Goal: Task Accomplishment & Management: Use online tool/utility

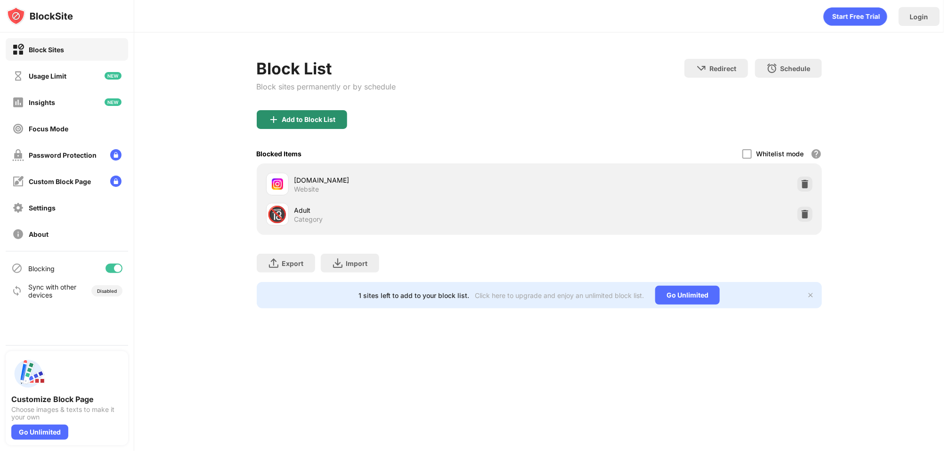
click at [317, 116] on div "Add to Block List" at bounding box center [309, 120] width 54 height 8
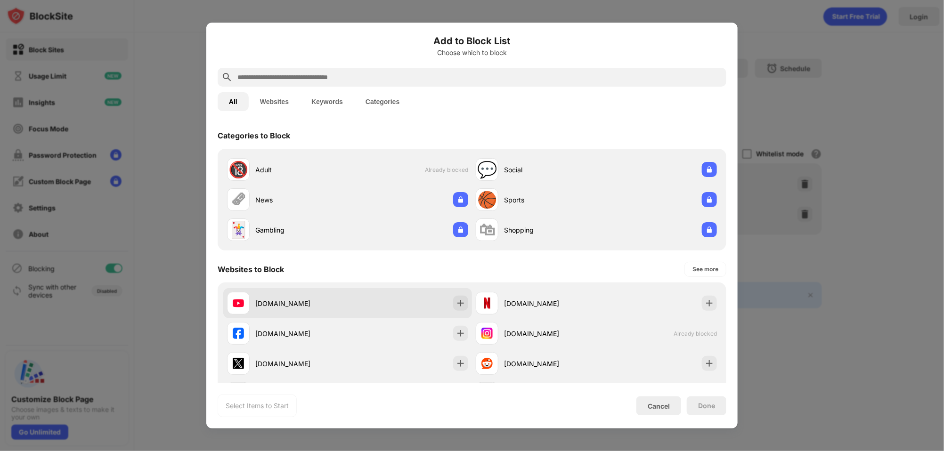
click at [267, 298] on div "[DOMAIN_NAME]" at bounding box center [287, 303] width 121 height 23
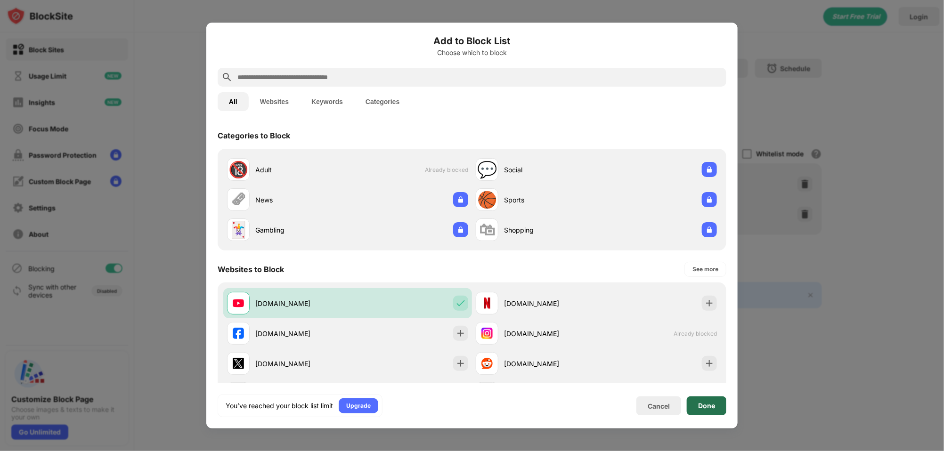
click at [697, 402] on div "Done" at bounding box center [706, 405] width 40 height 19
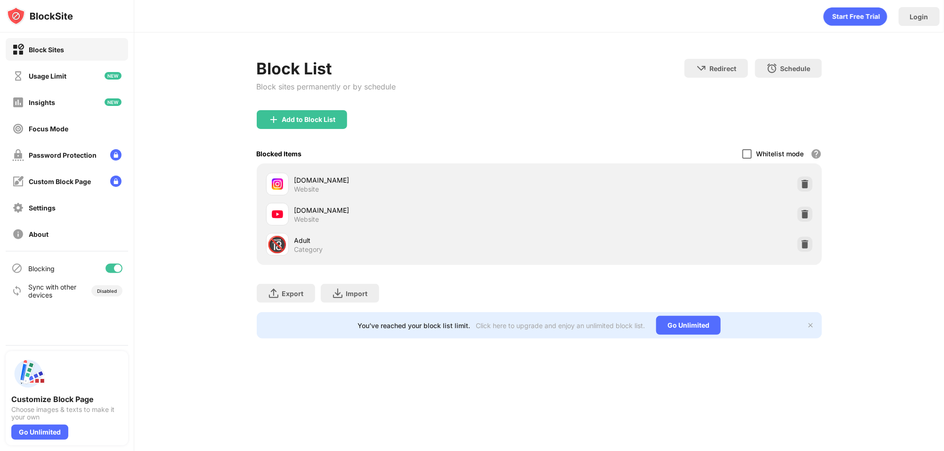
click at [746, 150] on div at bounding box center [746, 153] width 9 height 9
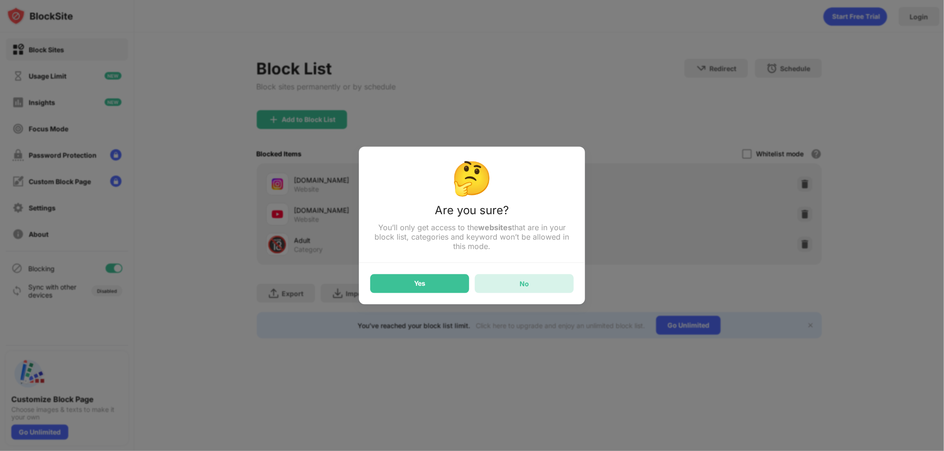
click at [511, 280] on div "No" at bounding box center [524, 283] width 99 height 19
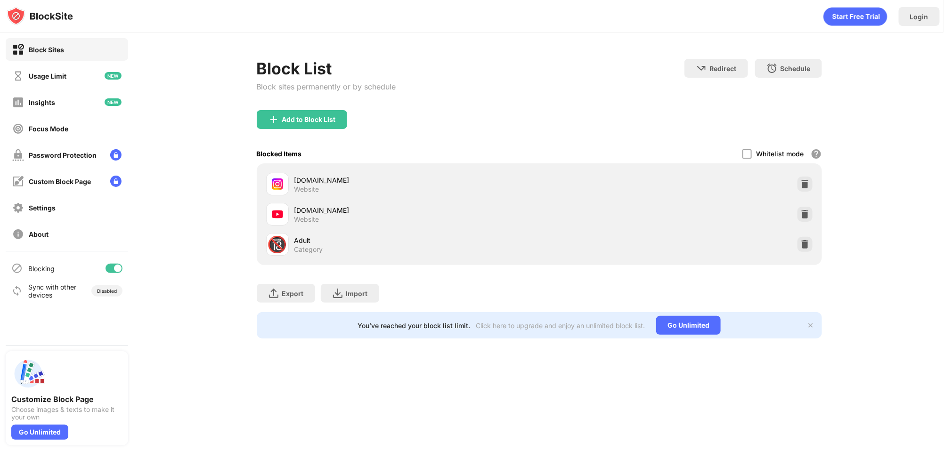
click at [309, 212] on div "[DOMAIN_NAME]" at bounding box center [416, 210] width 245 height 10
